Goal: Task Accomplishment & Management: Manage account settings

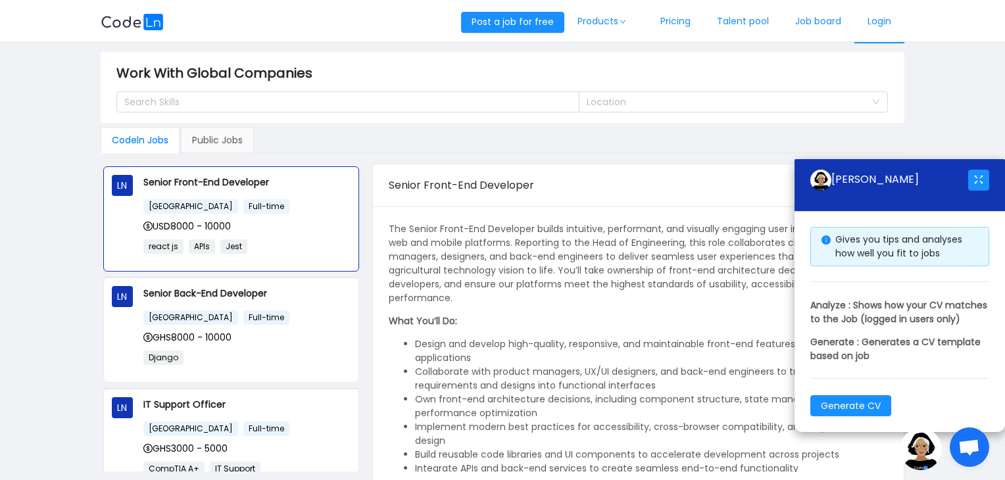
click at [870, 22] on link "Login" at bounding box center [879, 21] width 50 height 43
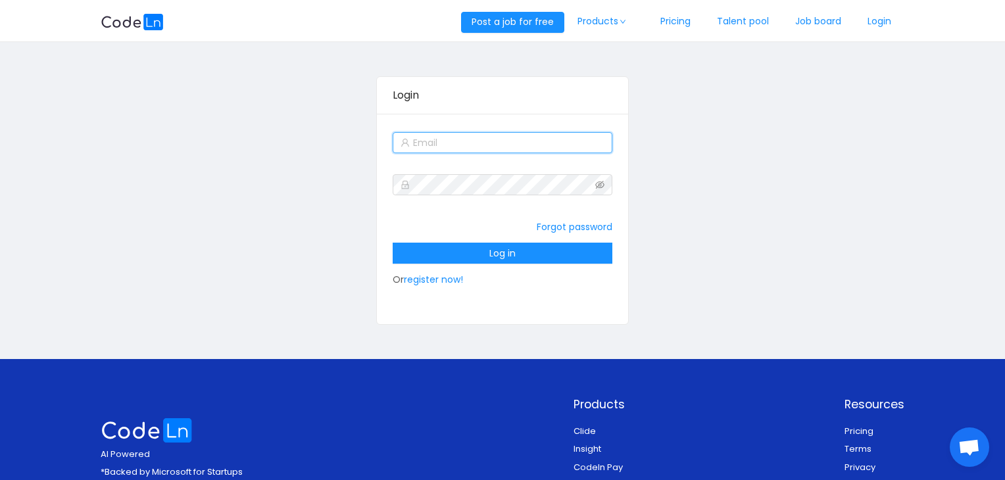
type input "[EMAIL_ADDRESS][DOMAIN_NAME]"
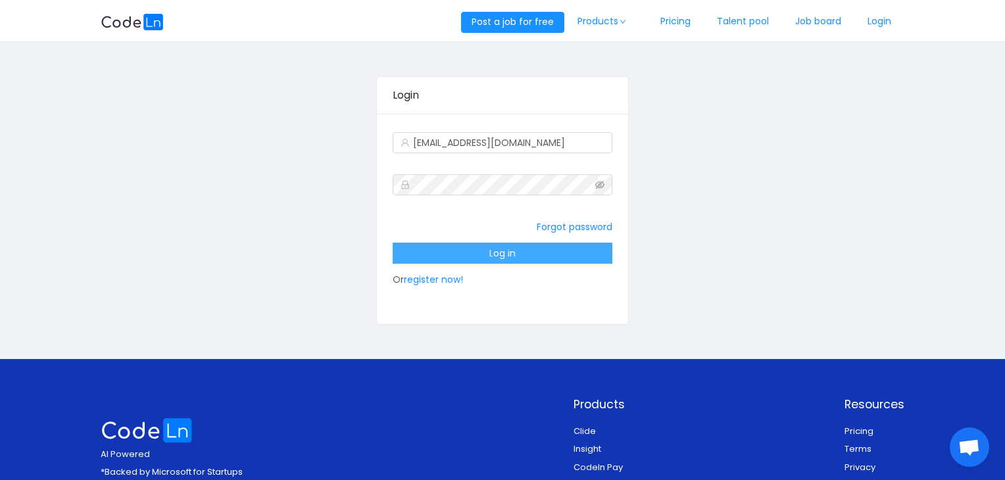
click at [497, 251] on button "Log in" at bounding box center [502, 253] width 219 height 21
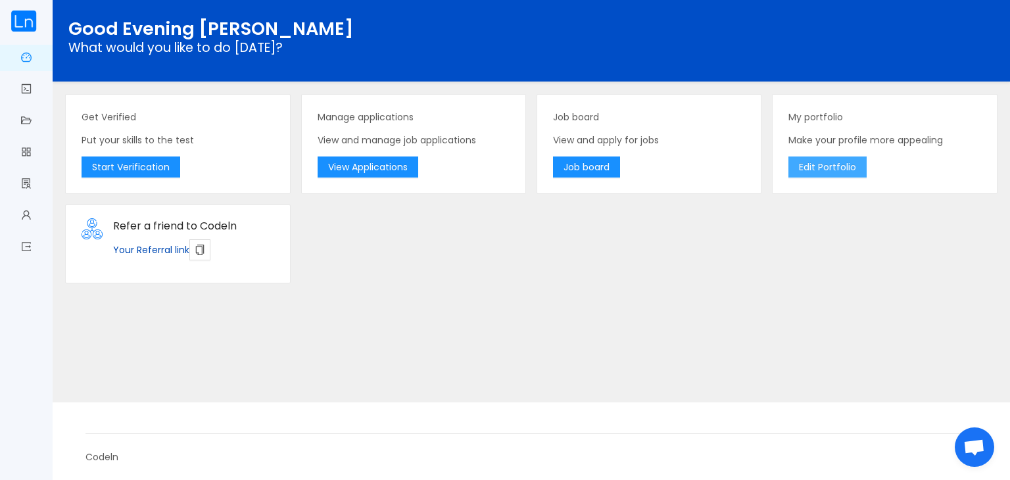
click at [836, 158] on button "Edit Portfolio" at bounding box center [827, 166] width 78 height 21
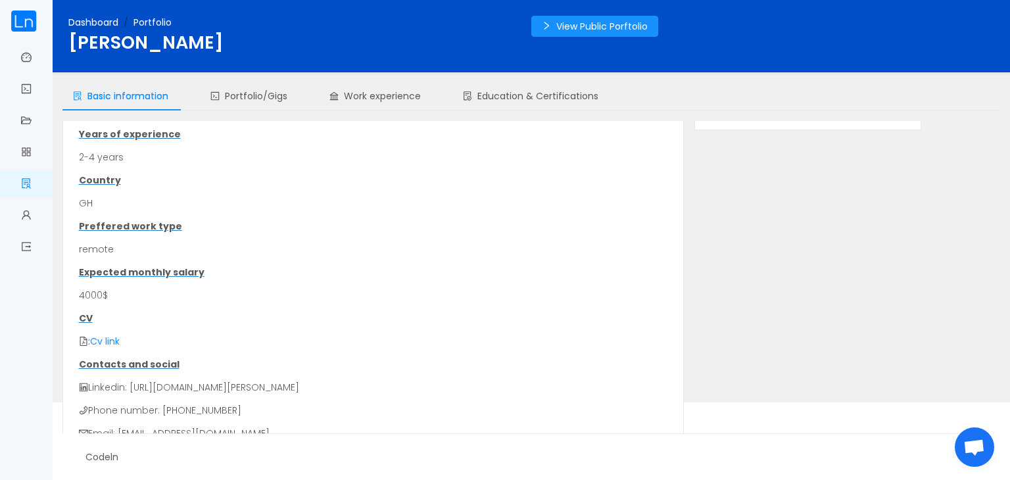
scroll to position [164, 0]
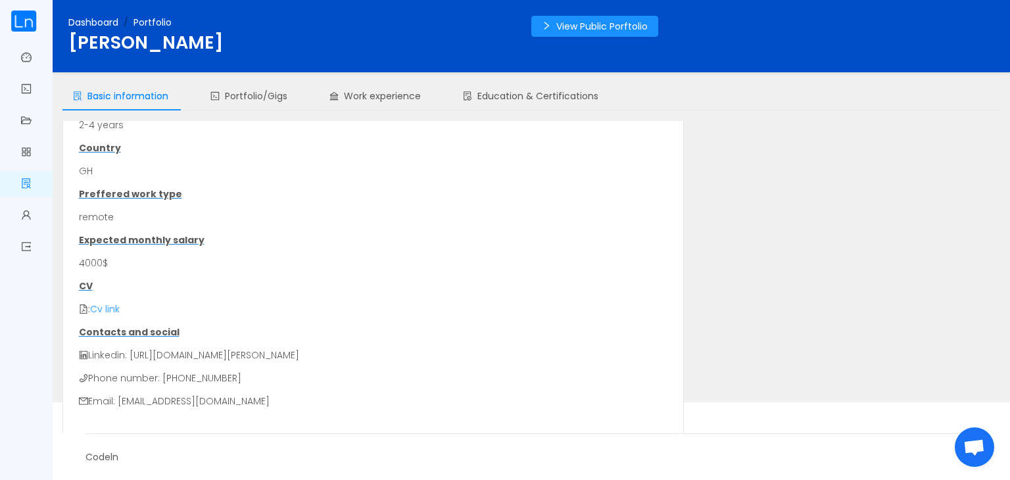
click at [116, 310] on link "Cv link" at bounding box center [105, 308] width 30 height 13
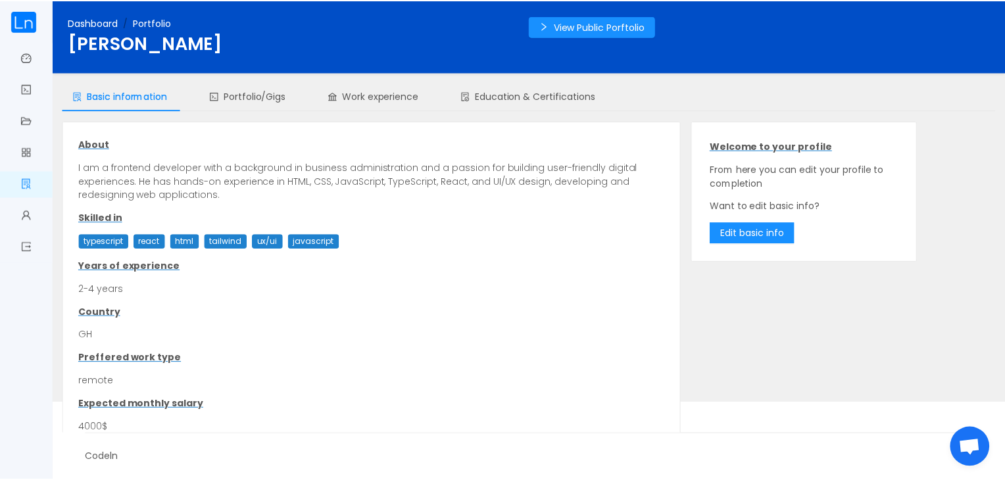
scroll to position [0, 0]
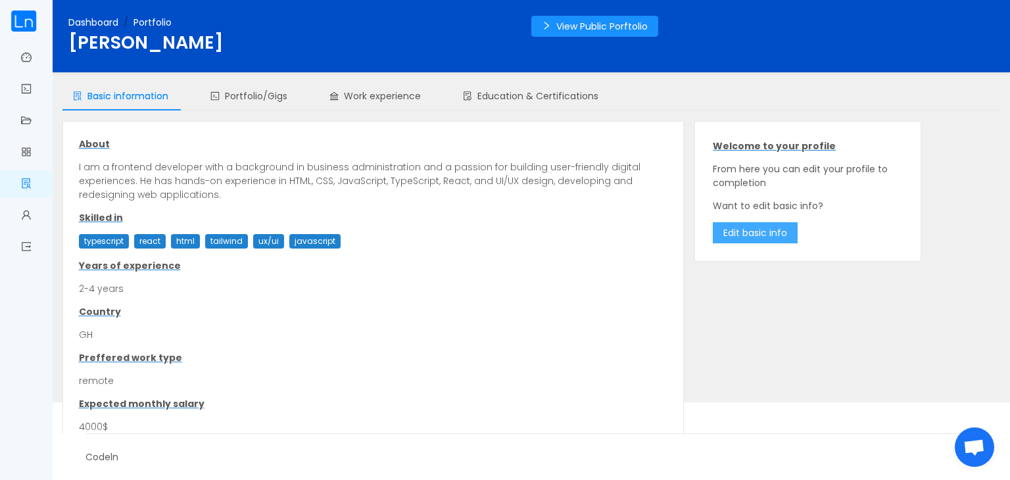
click at [765, 238] on button "Edit basic info" at bounding box center [755, 232] width 85 height 21
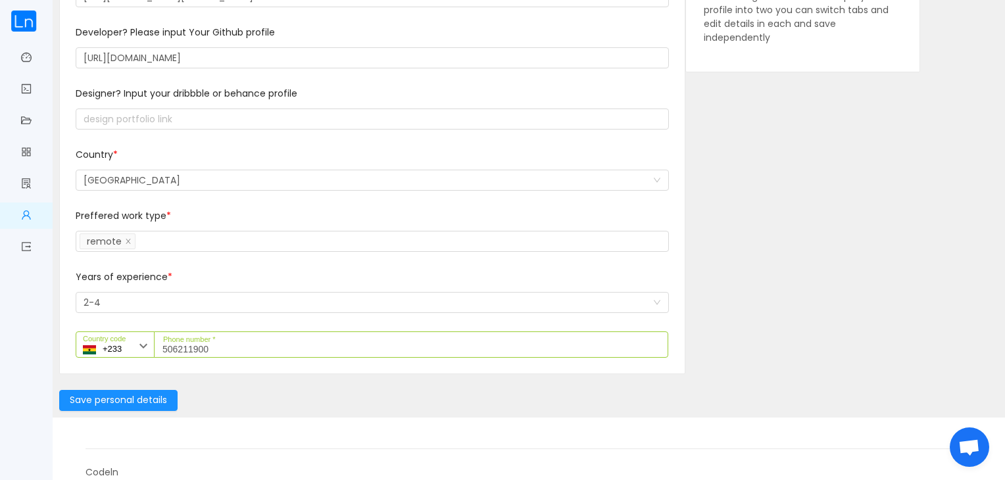
scroll to position [185, 0]
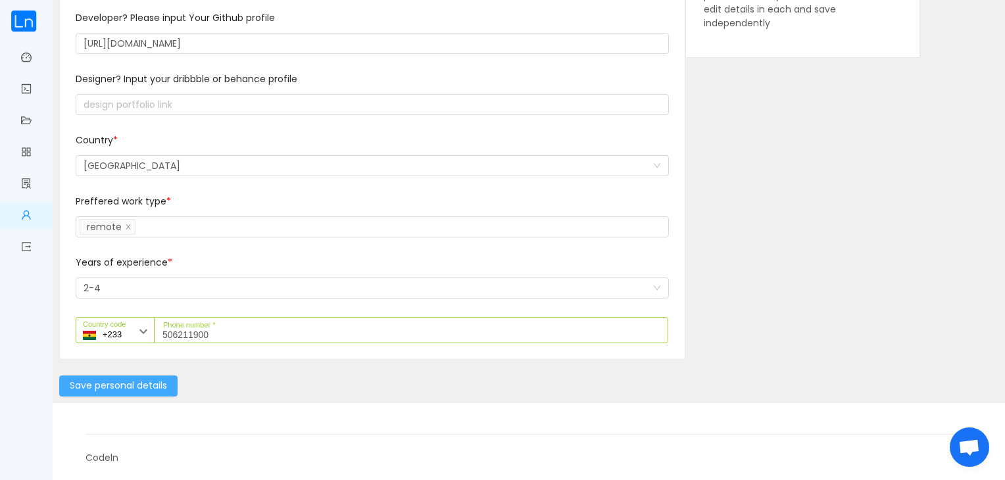
click at [150, 379] on button "Save personal details" at bounding box center [118, 385] width 118 height 21
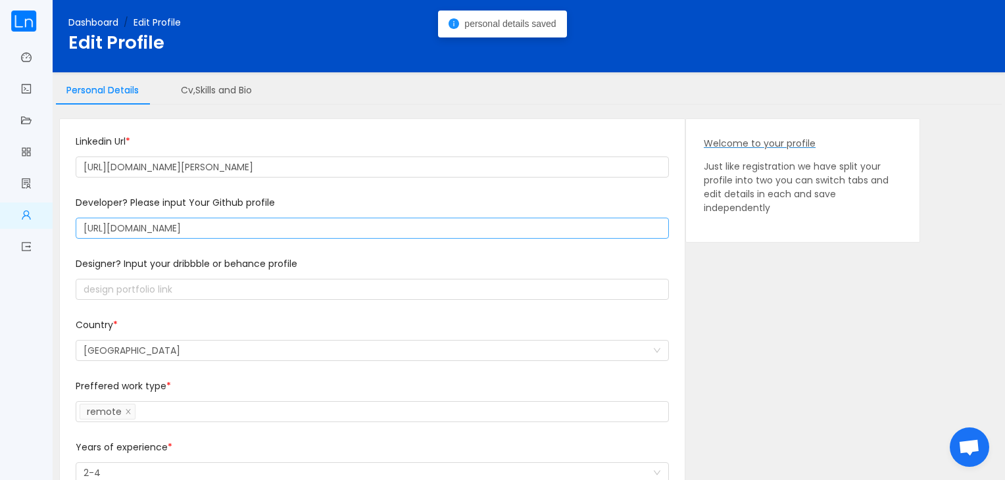
scroll to position [26, 0]
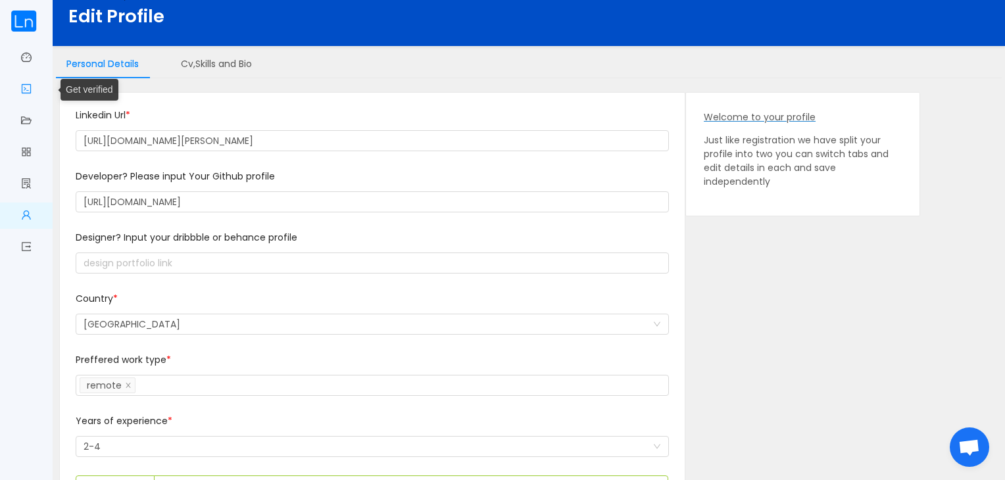
click at [24, 98] on link "Get verified" at bounding box center [26, 90] width 11 height 28
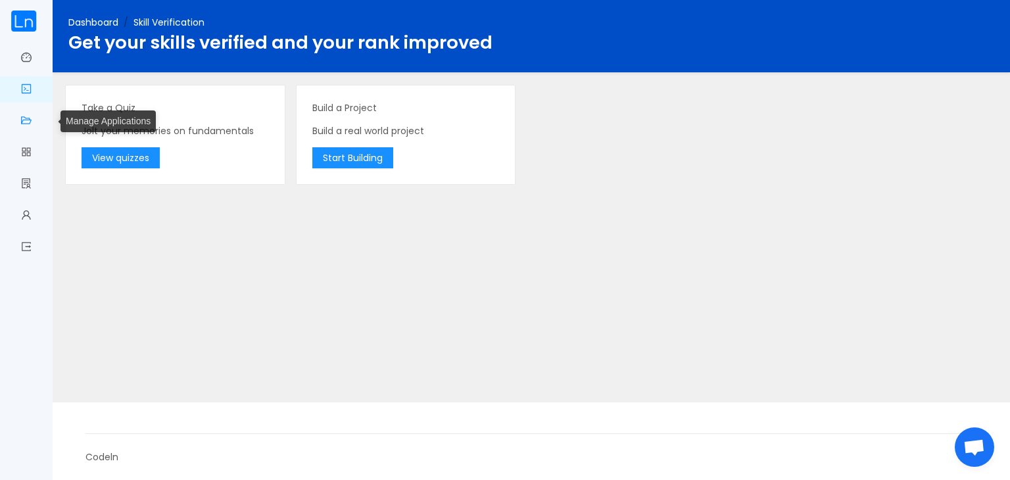
click at [28, 120] on link "Manage Applications" at bounding box center [26, 122] width 11 height 28
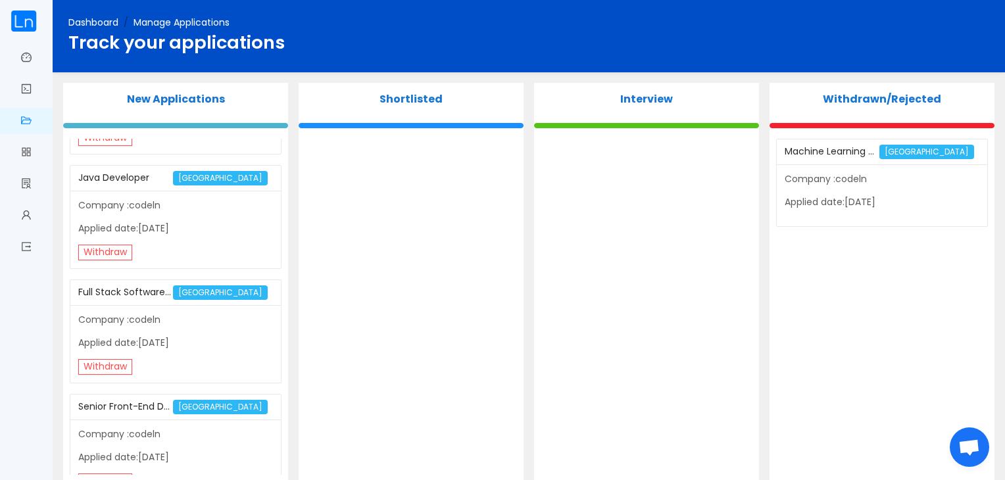
scroll to position [233, 0]
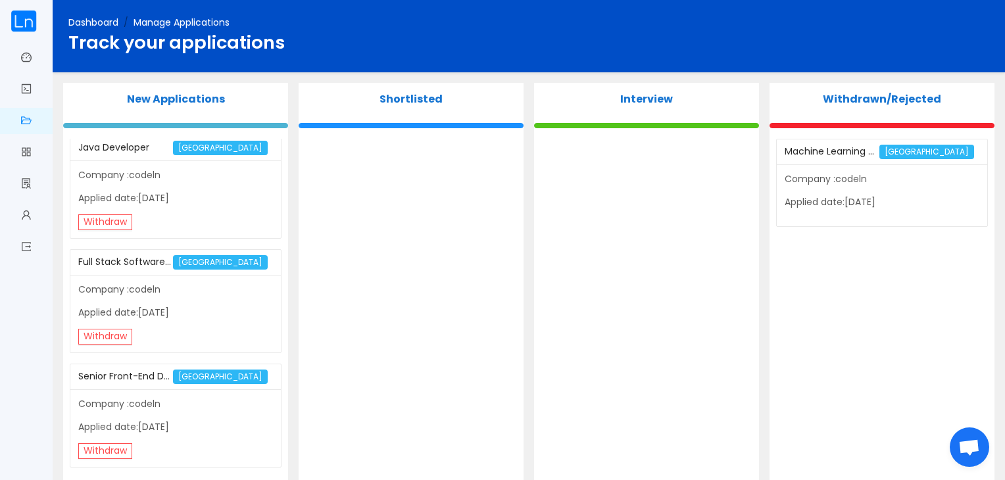
click at [97, 456] on div "Company :codeln Applied date:[DATE] Withdraw" at bounding box center [175, 428] width 210 height 78
click at [101, 449] on button "Withdraw" at bounding box center [105, 451] width 54 height 16
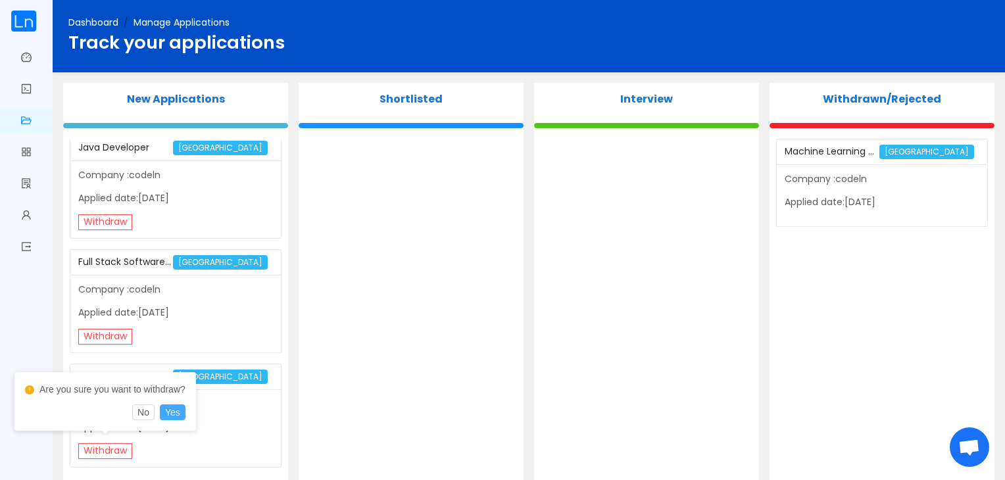
click at [169, 412] on button "Yes" at bounding box center [173, 412] width 26 height 16
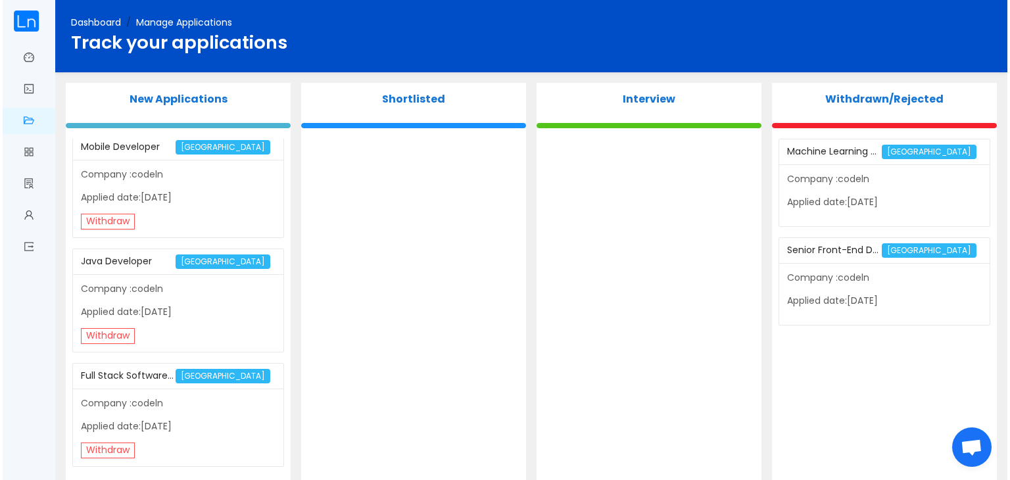
scroll to position [0, 0]
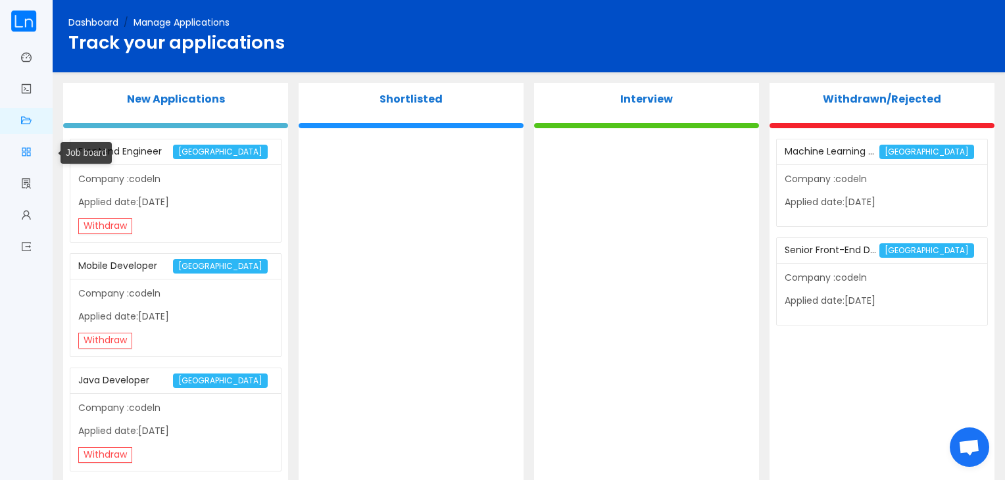
click at [21, 151] on link "Job board" at bounding box center [26, 153] width 11 height 28
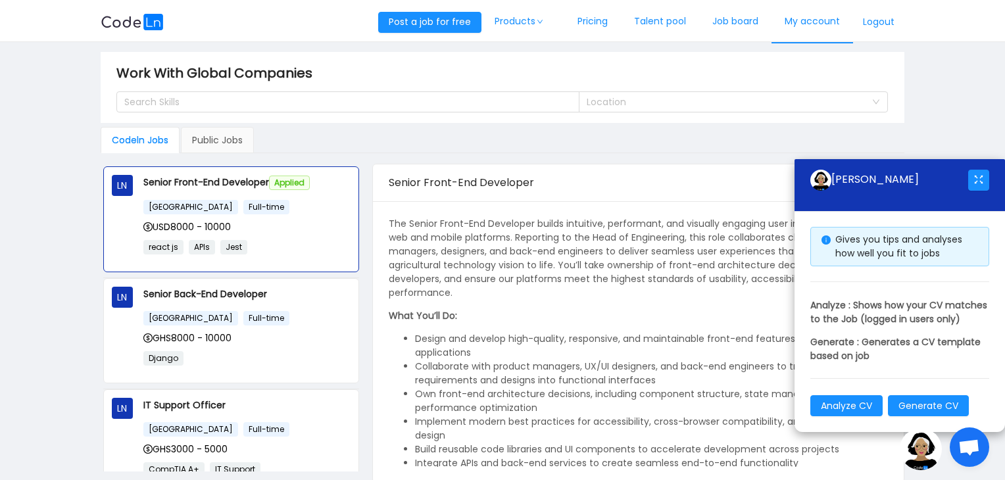
click at [823, 22] on link "My account" at bounding box center [812, 21] width 82 height 43
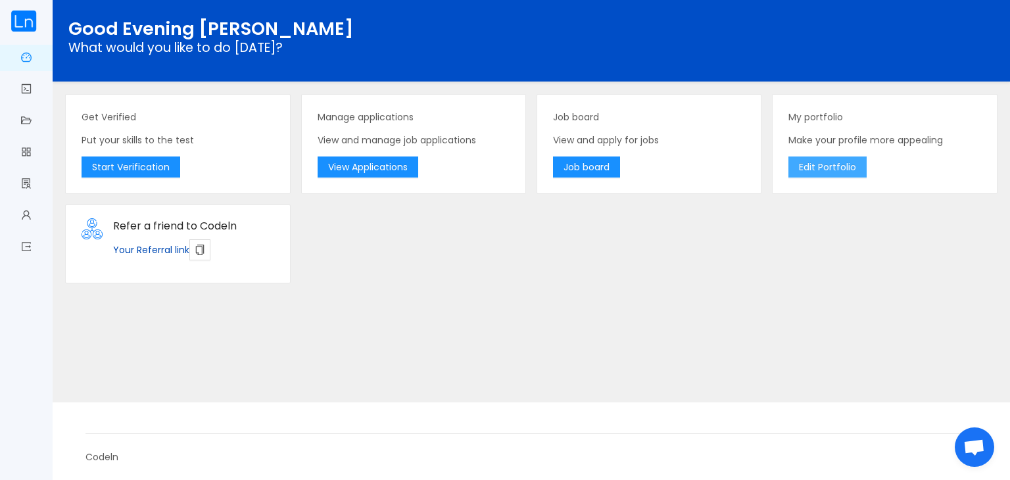
click at [821, 166] on button "Edit Portfolio" at bounding box center [827, 166] width 78 height 21
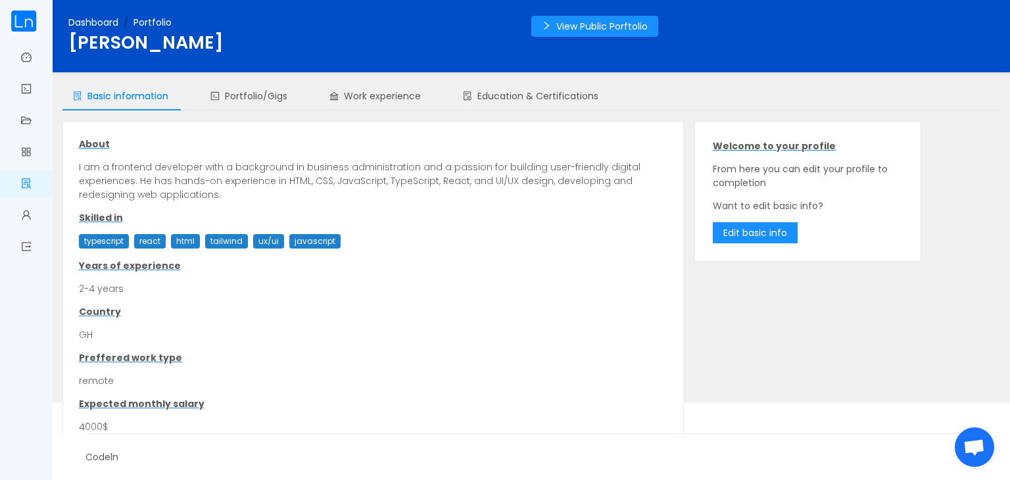
scroll to position [164, 0]
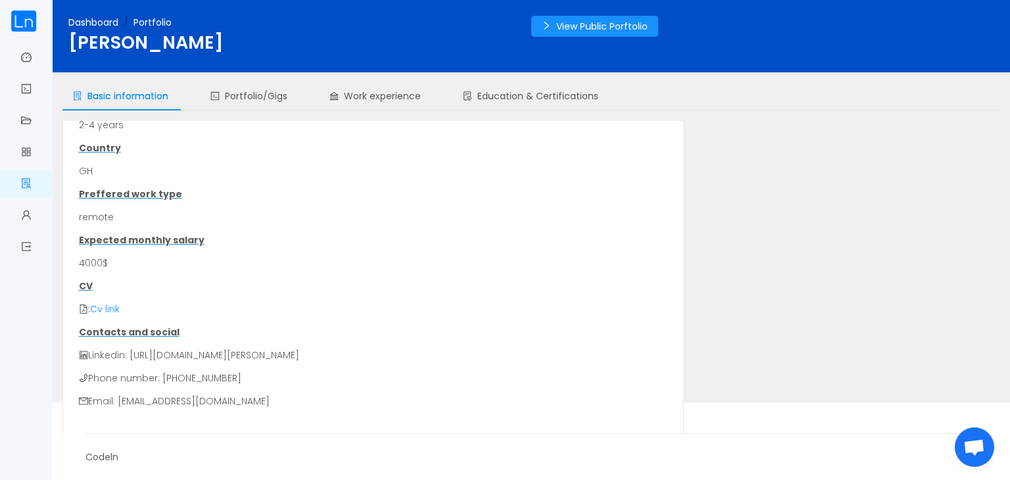
click at [108, 308] on link "Cv link" at bounding box center [105, 308] width 30 height 13
click at [264, 102] on span "Portfolio/Gigs" at bounding box center [248, 95] width 77 height 13
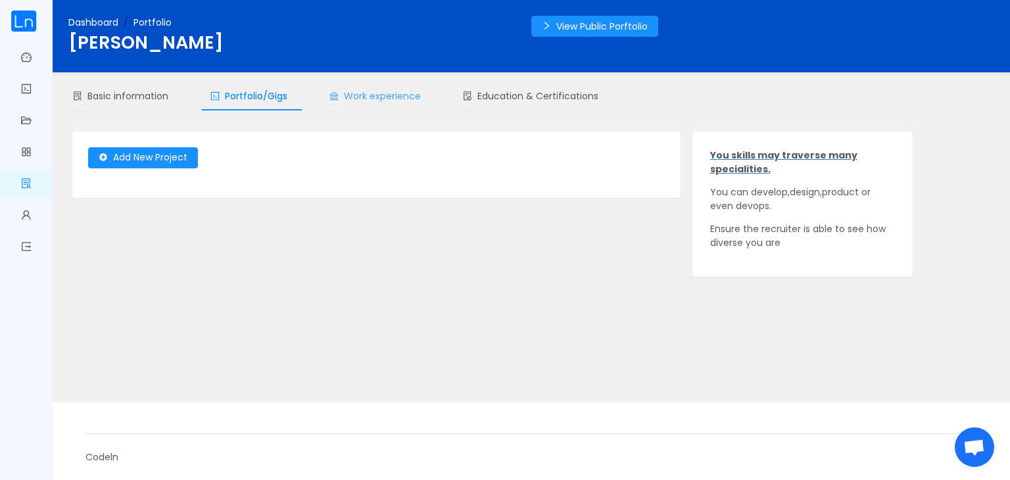
click at [391, 82] on div "Work experience" at bounding box center [375, 97] width 112 height 30
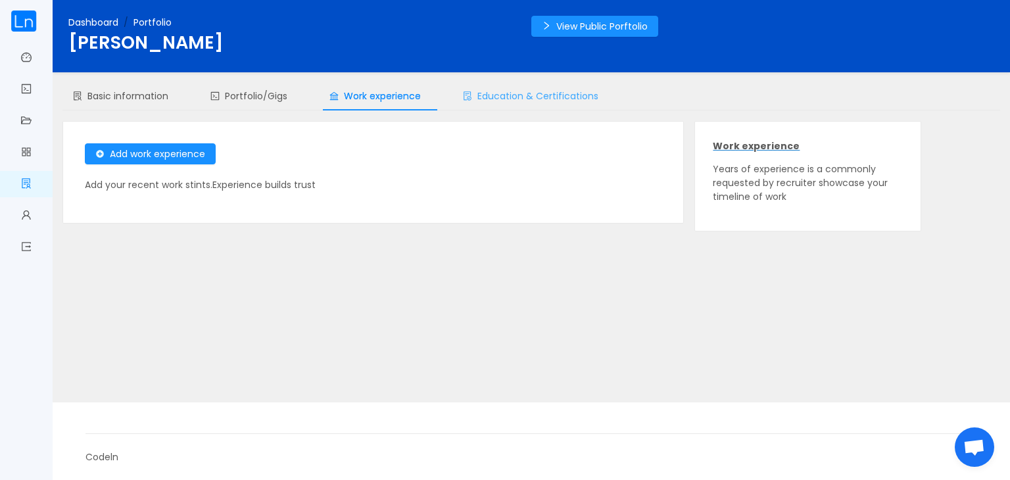
click at [539, 91] on span "Education & Certifications" at bounding box center [530, 95] width 135 height 13
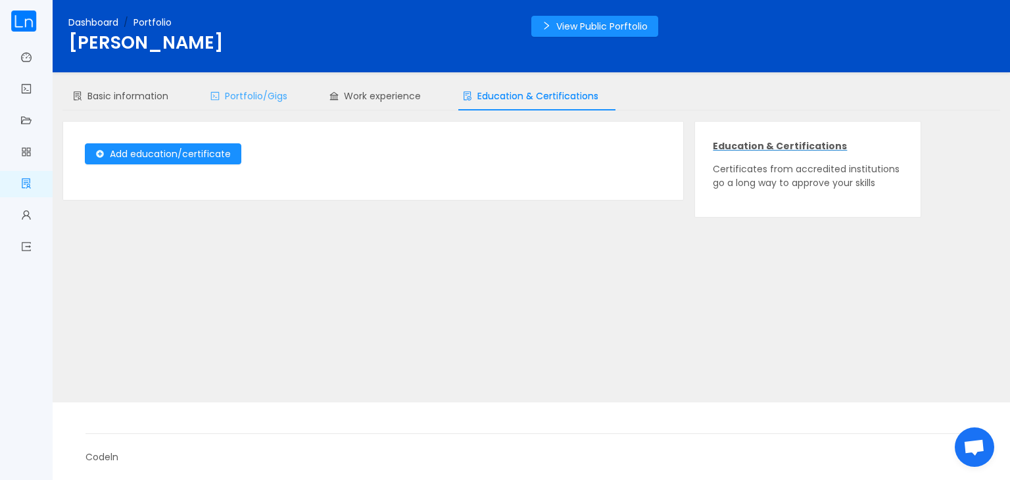
click at [242, 90] on span "Portfolio/Gigs" at bounding box center [248, 95] width 77 height 13
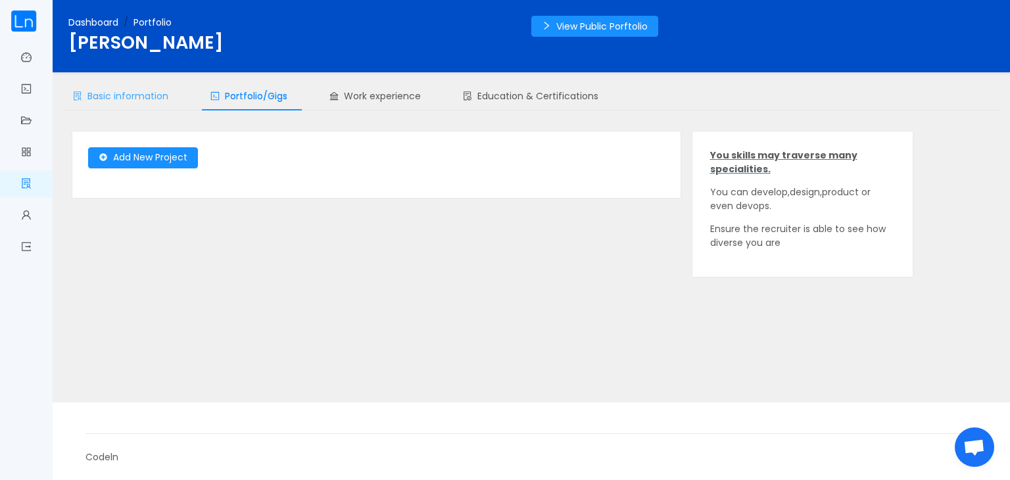
click at [124, 92] on span "Basic information" at bounding box center [120, 95] width 95 height 13
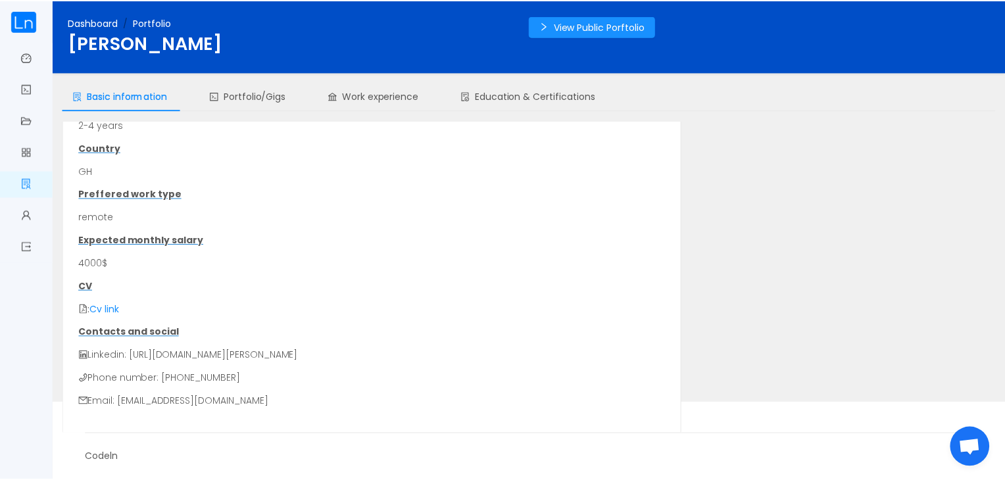
scroll to position [0, 0]
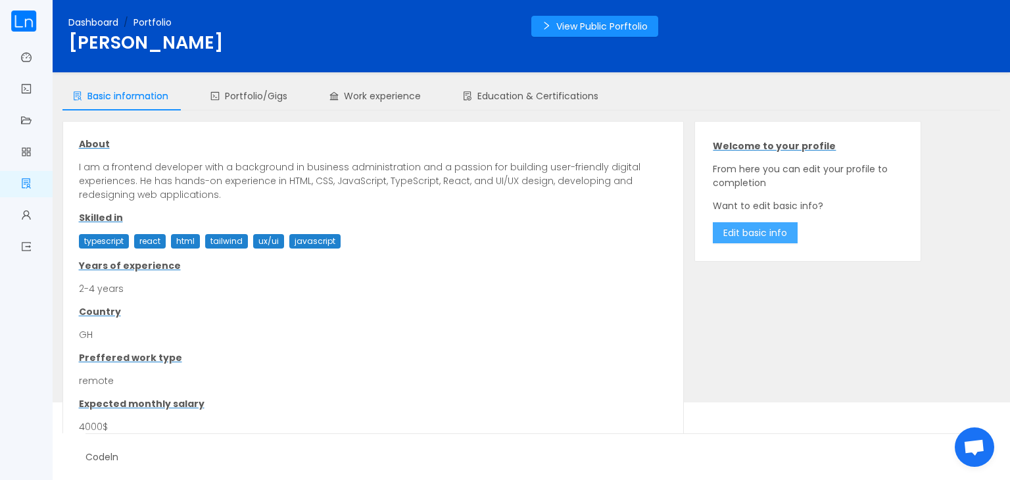
click at [757, 236] on button "Edit basic info" at bounding box center [755, 232] width 85 height 21
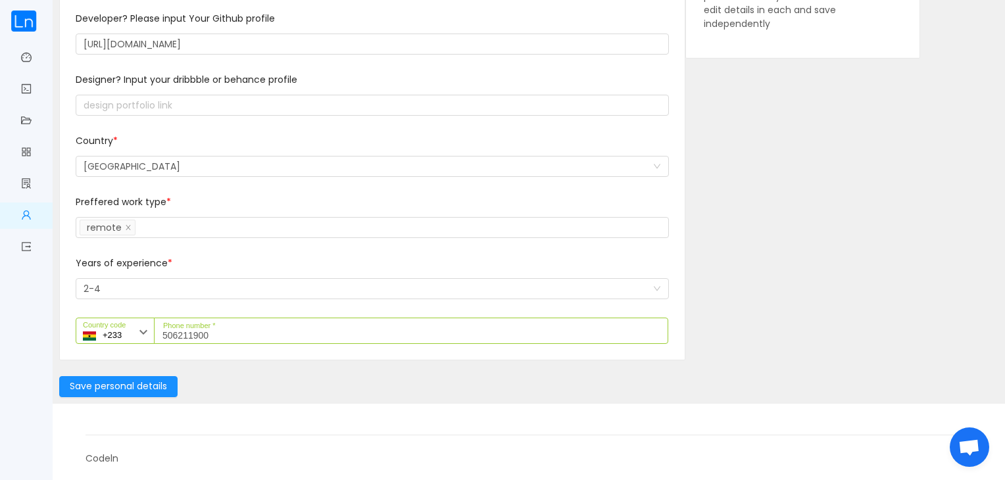
scroll to position [185, 0]
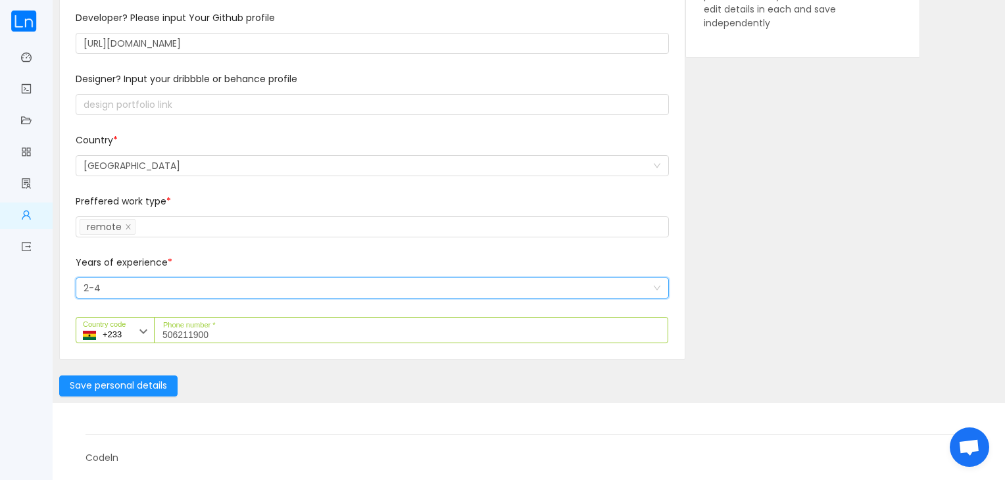
click at [89, 285] on div "2-4" at bounding box center [91, 288] width 17 height 20
click at [233, 253] on div "Preffered work type * Select a option you can pick more than one remote" at bounding box center [372, 225] width 593 height 61
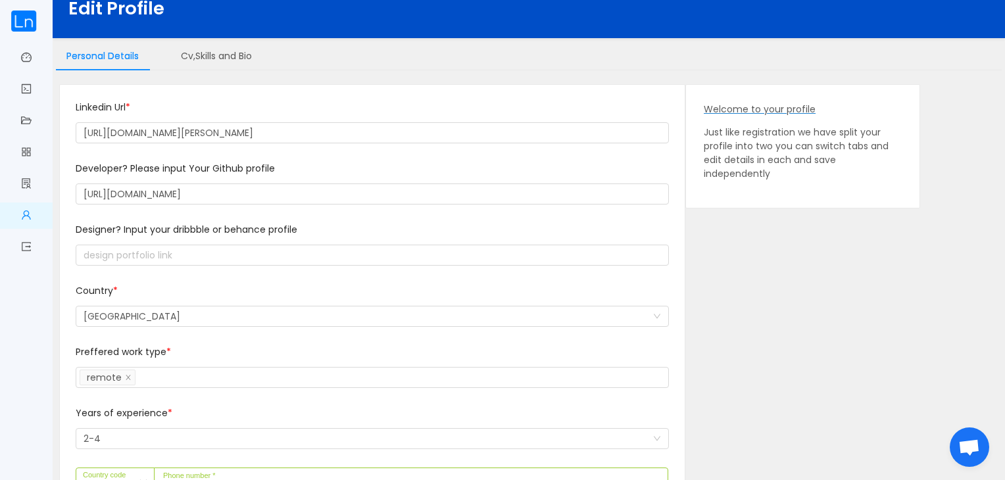
scroll to position [0, 0]
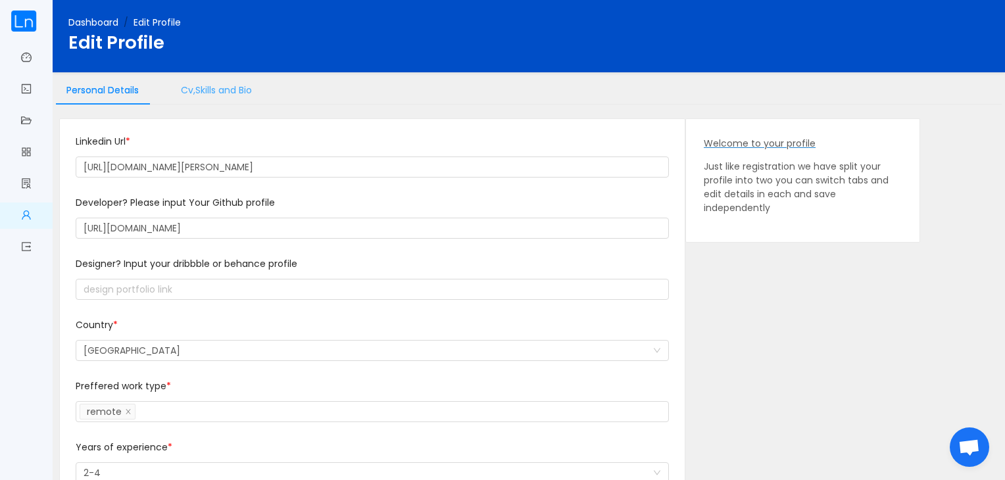
click at [234, 85] on div "Cv,Skills and Bio" at bounding box center [216, 91] width 92 height 30
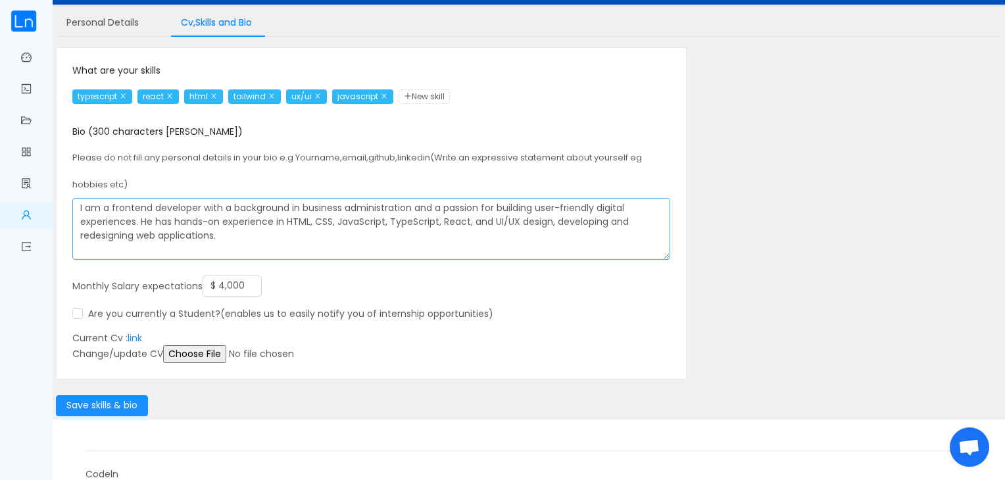
scroll to position [83, 0]
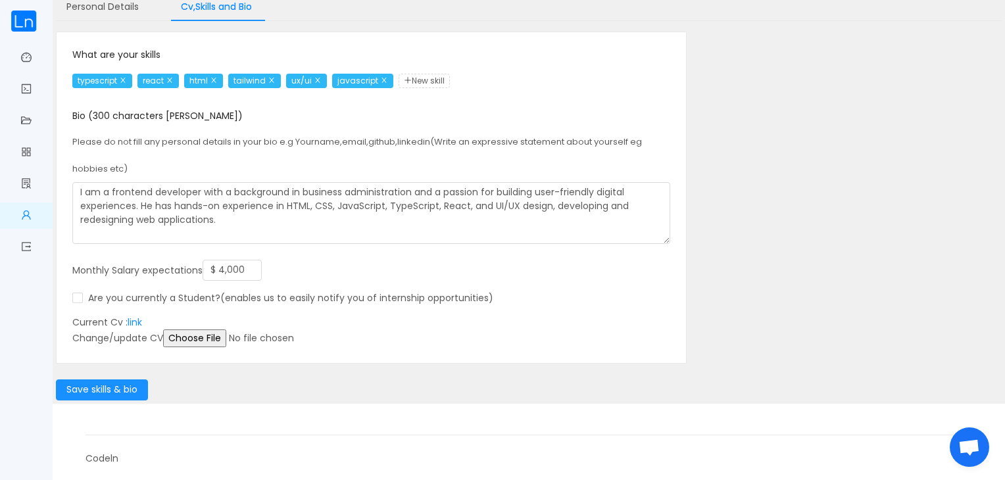
click at [179, 340] on input "file" at bounding box center [263, 338] width 201 height 18
click at [224, 268] on input "$ 4,000" at bounding box center [232, 270] width 58 height 20
type input "$ 2,000"
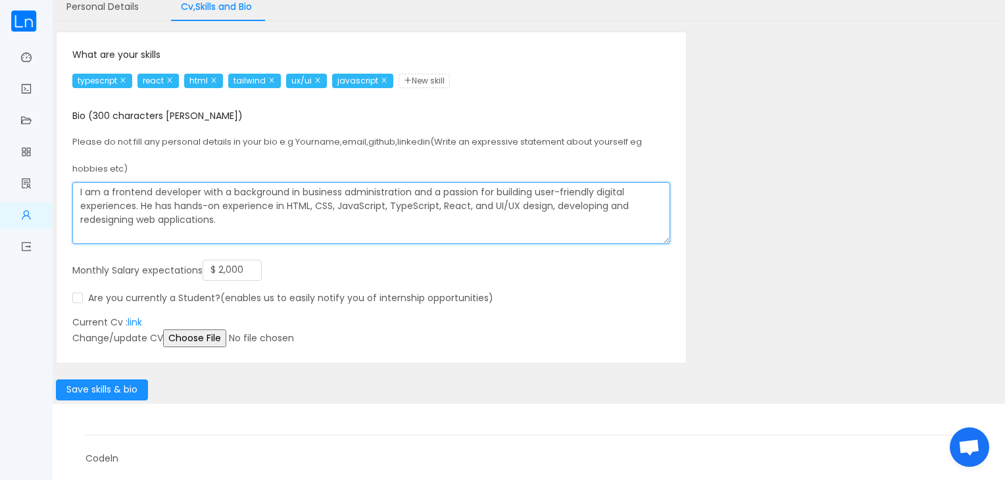
click at [233, 223] on textarea "I am a frontend developer with a background in business administration and a pa…" at bounding box center [371, 213] width 598 height 62
paste textarea "Software Developer withover two years of experience incrafting responsive, user…"
click at [260, 193] on textarea "I am a Software Developer withover two years of experience incrafting responsiv…" at bounding box center [371, 213] width 598 height 62
click at [222, 189] on textarea "I am a Software Developer withover 3 years of experience incrafting responsive,…" at bounding box center [371, 213] width 598 height 62
click at [344, 220] on textarea "I am a Software Developer with over 3 years of experience incrafting responsive…" at bounding box center [371, 213] width 598 height 62
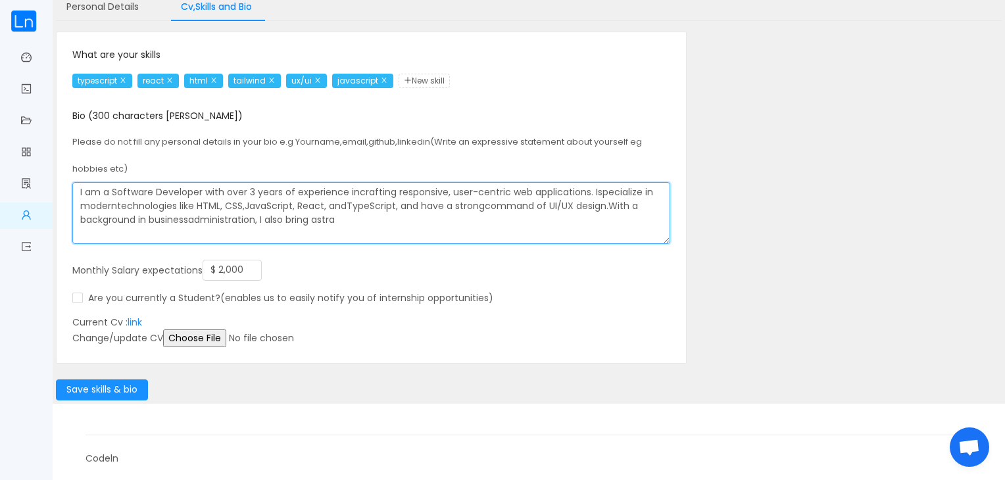
click at [342, 219] on textarea "I am a Software Developer with over 3 years of experience incrafting responsive…" at bounding box center [371, 213] width 598 height 62
drag, startPoint x: 340, startPoint y: 222, endPoint x: 606, endPoint y: 210, distance: 265.9
click at [606, 210] on textarea "I am a Software Developer with over 3 years of experience incrafting responsive…" at bounding box center [371, 213] width 598 height 62
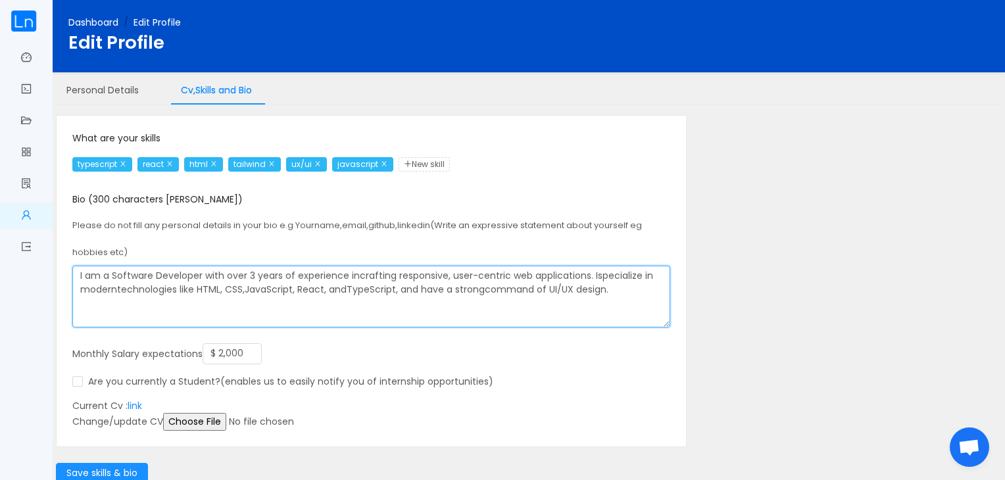
type textarea "I am a Software Developer with over 3 years of experience incrafting responsive…"
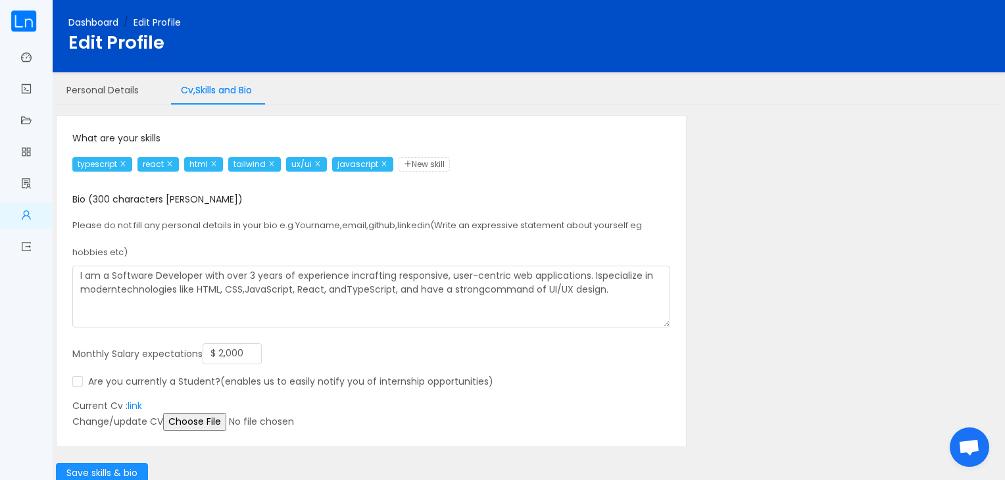
click at [490, 238] on div "Please do not fill any personal details in your bio e.g Your name , email , git…" at bounding box center [371, 270] width 598 height 116
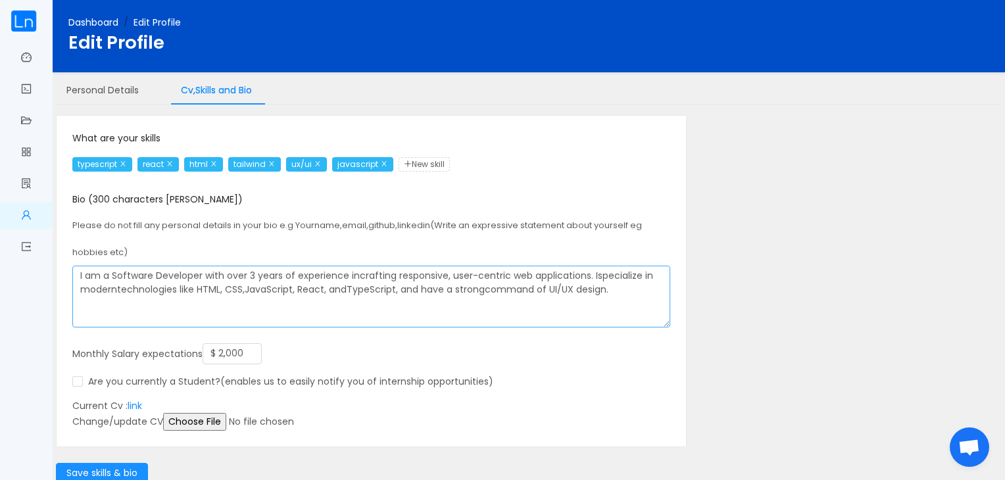
drag, startPoint x: 68, startPoint y: 197, endPoint x: 157, endPoint y: 266, distance: 112.6
click at [157, 266] on div "What are your skills typescript react html tailwind ux/ui javascript New skill …" at bounding box center [371, 281] width 629 height 331
click at [157, 266] on textarea "I am a Software Developer with over 3 years of experience incrafting responsive…" at bounding box center [371, 297] width 598 height 62
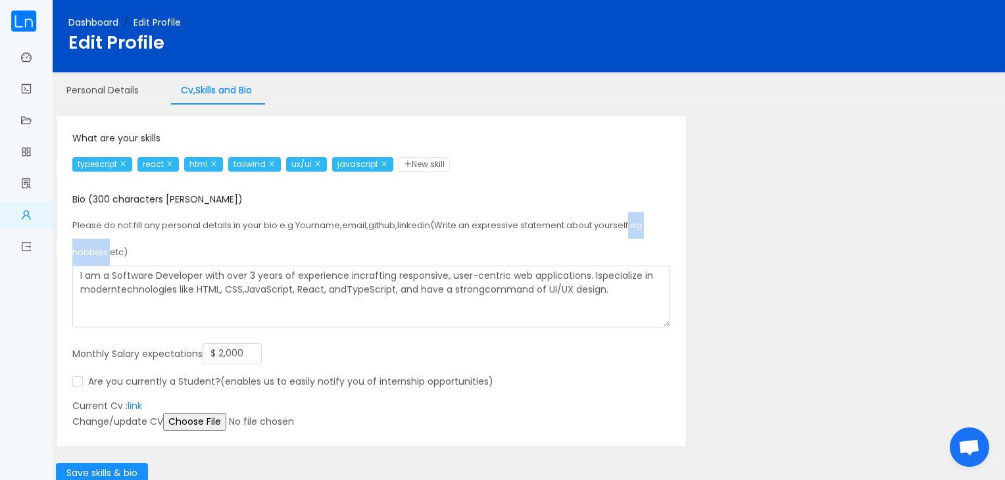
drag, startPoint x: 502, startPoint y: 227, endPoint x: 450, endPoint y: 220, distance: 53.1
click at [450, 220] on span "Please do not fill any personal details in your bio e.g Your name , email , git…" at bounding box center [356, 238] width 569 height 39
